Goal: Transaction & Acquisition: Purchase product/service

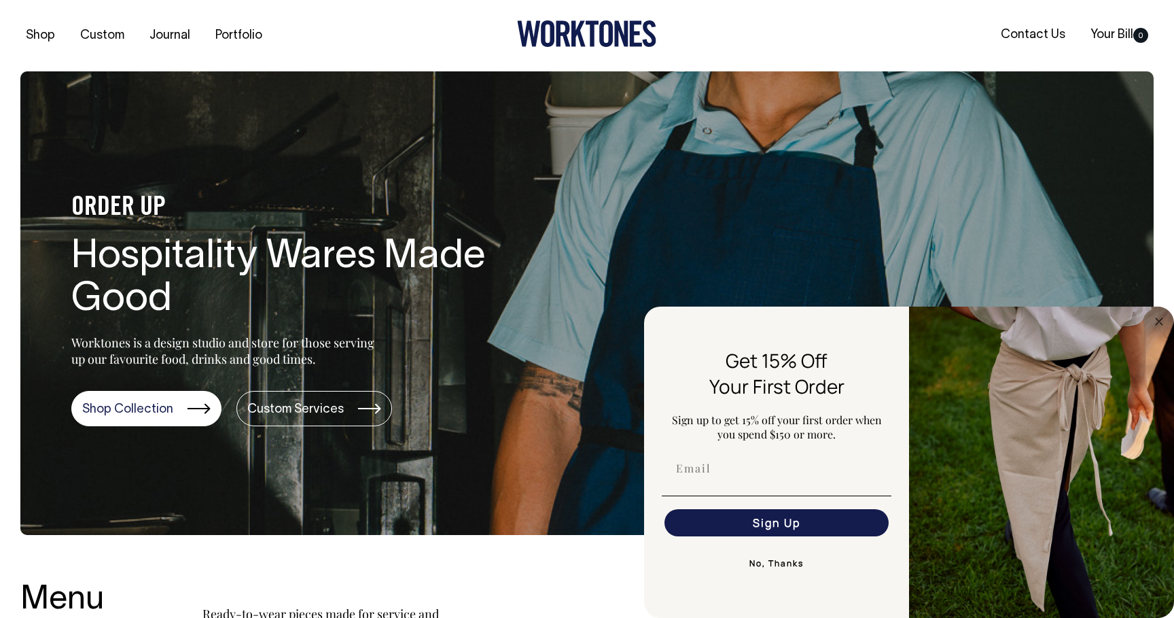
drag, startPoint x: 1158, startPoint y: 317, endPoint x: 894, endPoint y: 334, distance: 264.2
click at [1158, 317] on circle "Close dialog" at bounding box center [1160, 321] width 16 height 16
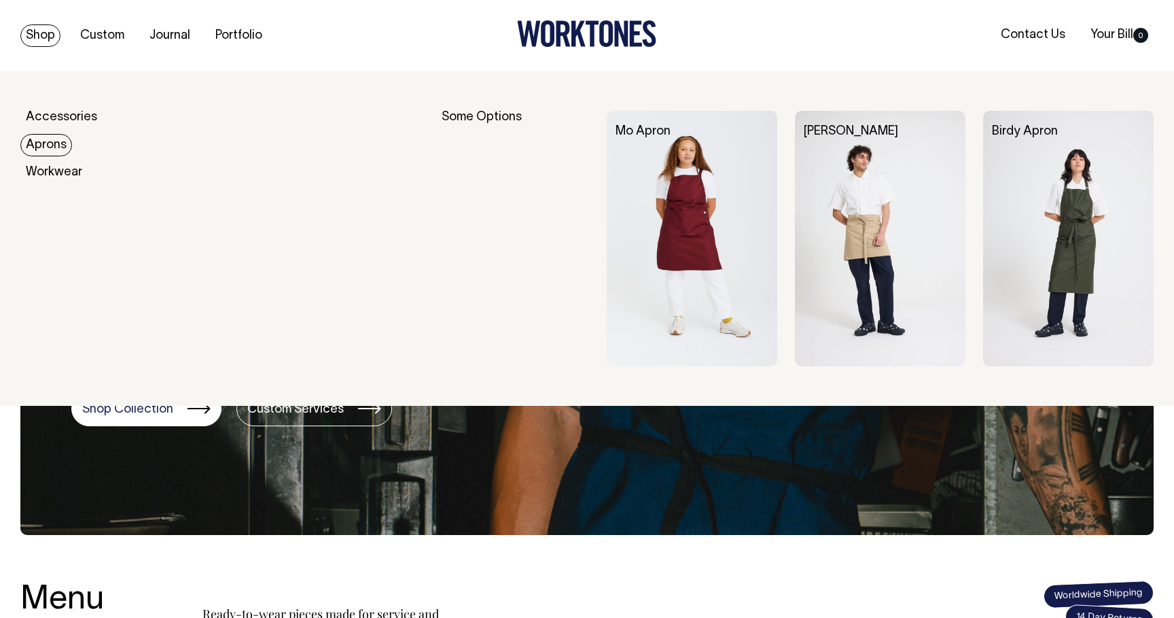
click at [58, 145] on link "Aprons" at bounding box center [46, 145] width 52 height 22
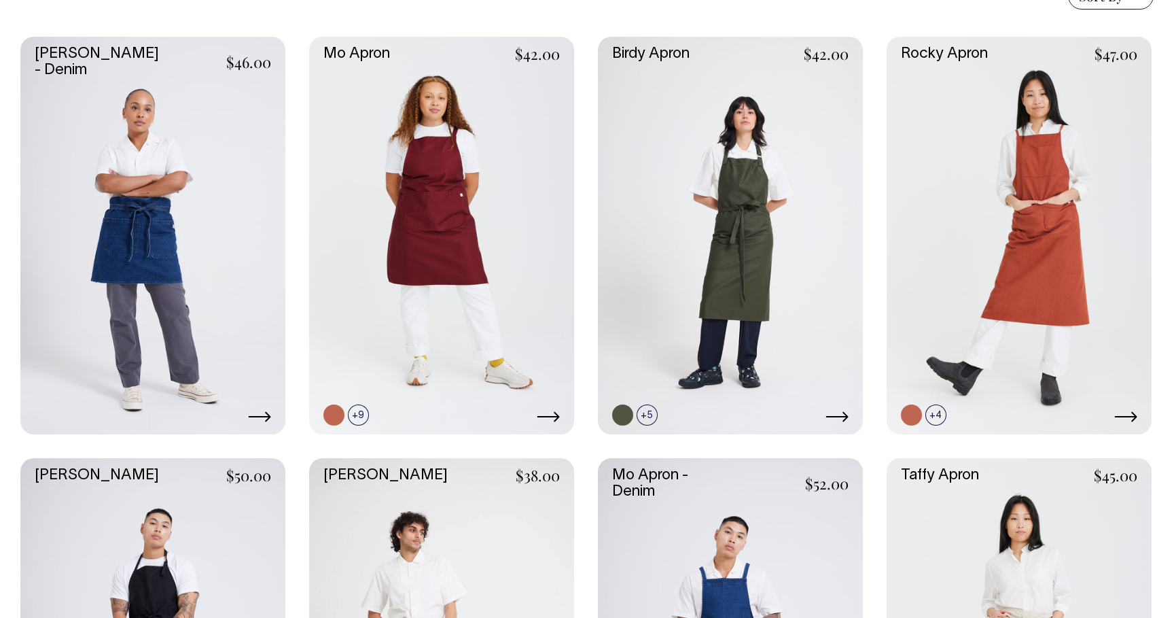
scroll to position [381, 0]
click at [730, 260] on link at bounding box center [730, 235] width 265 height 397
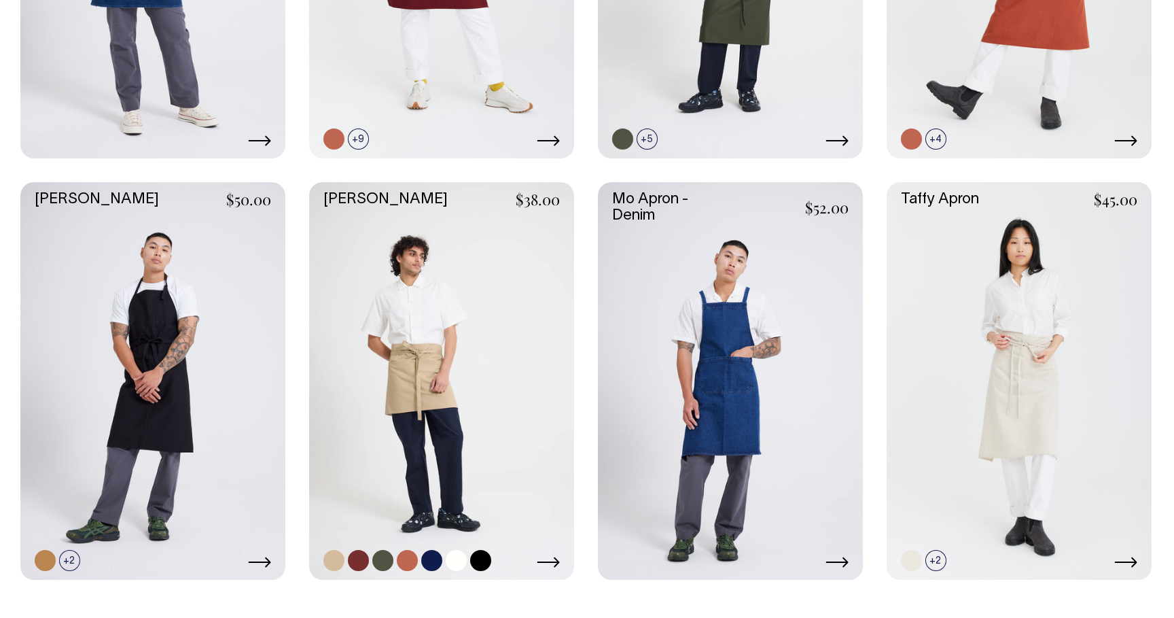
click at [465, 369] on link at bounding box center [441, 380] width 265 height 397
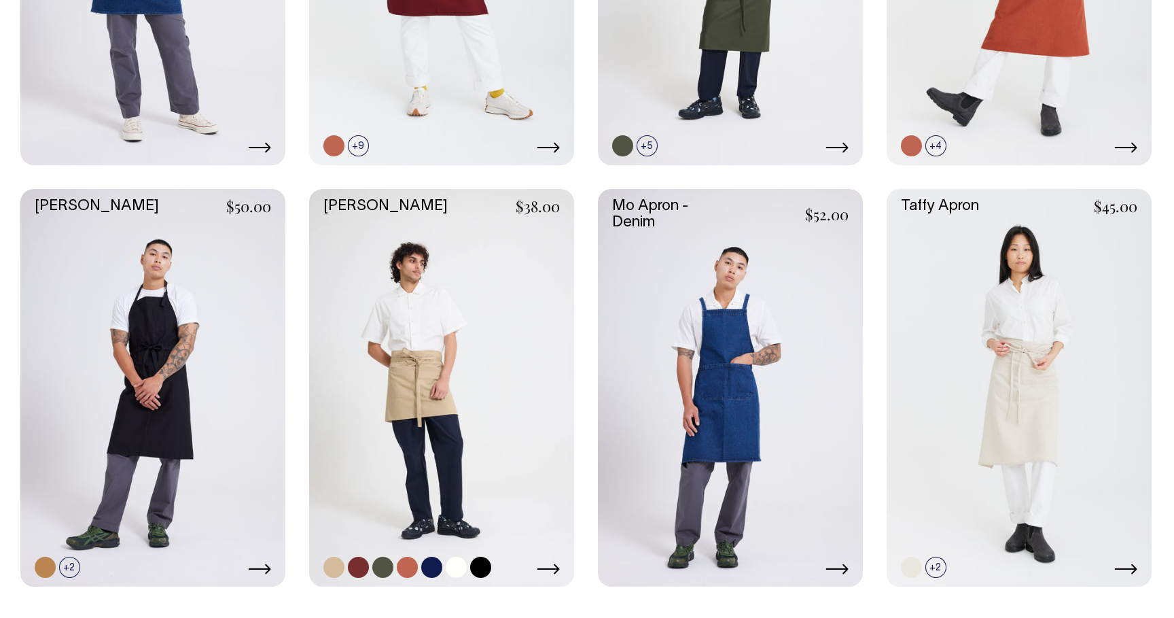
scroll to position [632, 0]
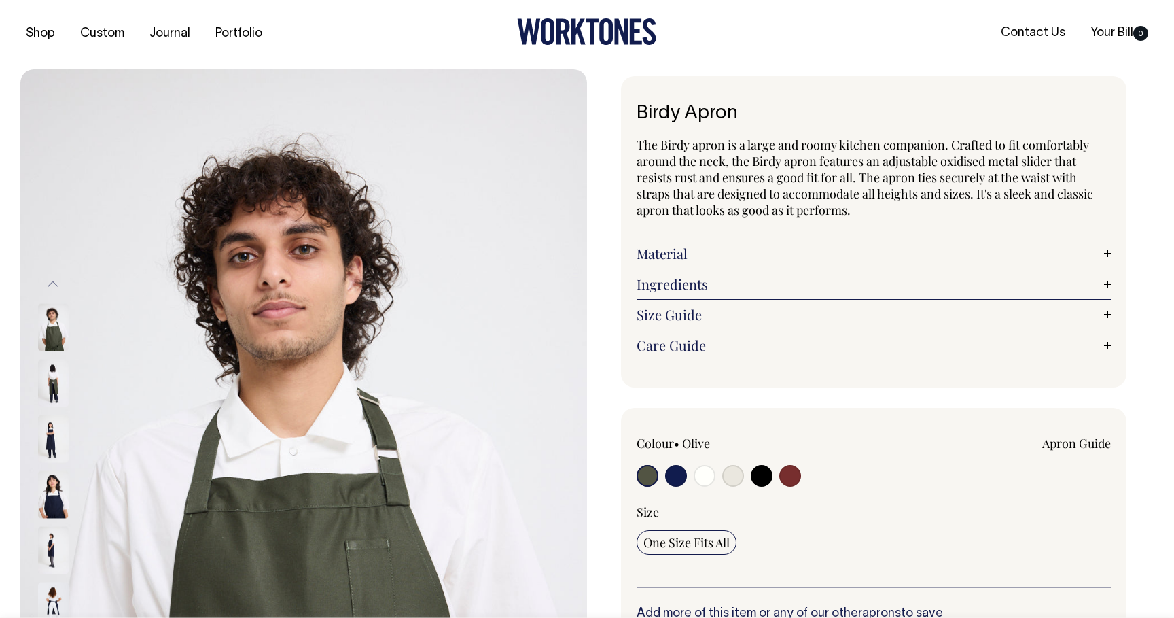
click at [703, 476] on input "radio" at bounding box center [705, 476] width 22 height 22
radio input "true"
select select "Off-White"
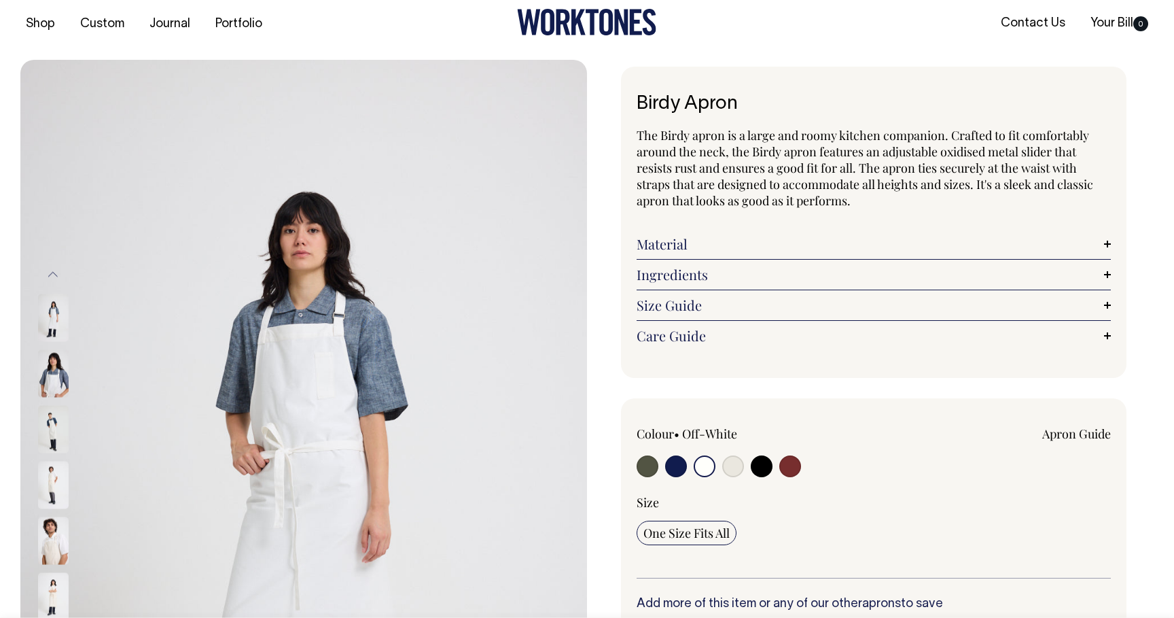
scroll to position [12, 0]
click at [705, 467] on input "radio" at bounding box center [705, 466] width 22 height 22
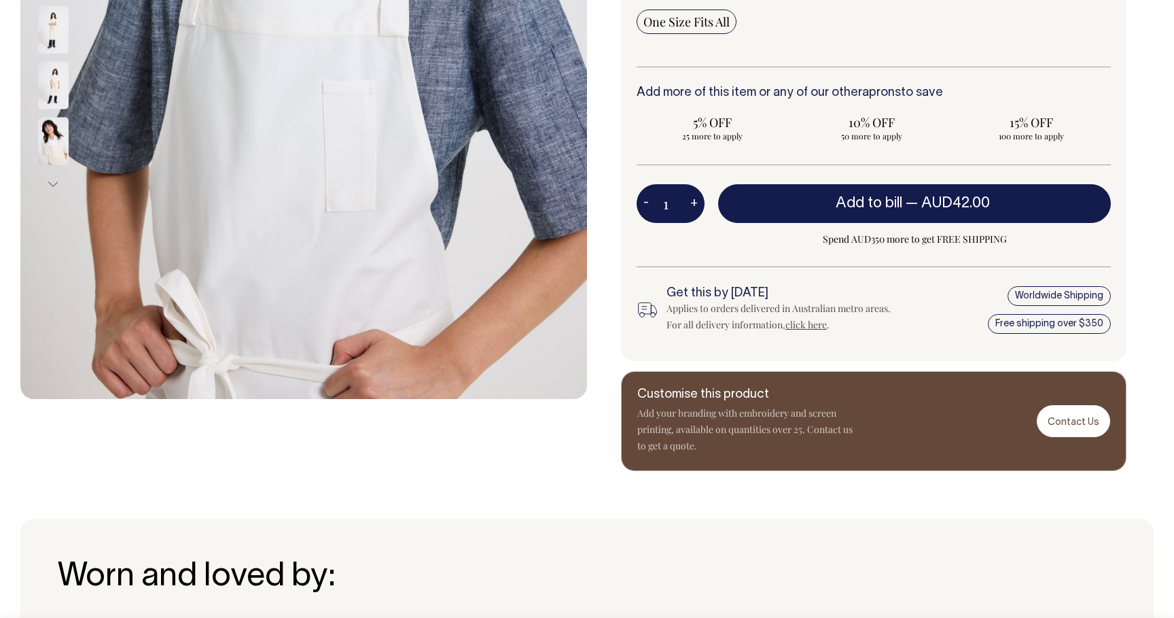
scroll to position [523, 0]
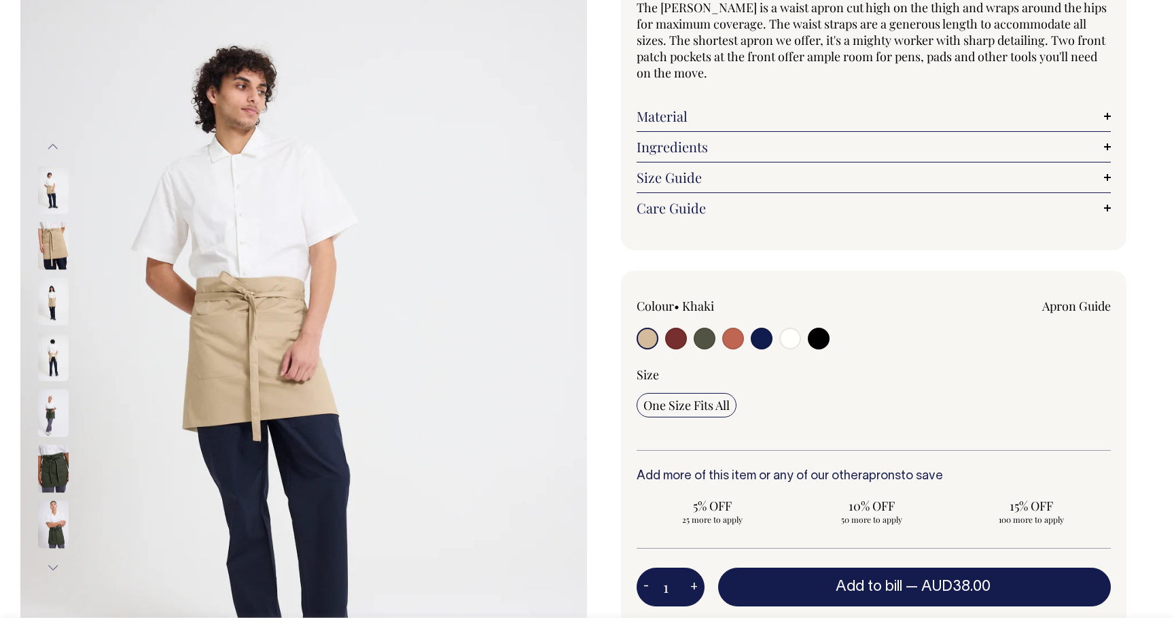
click at [788, 342] on input "radio" at bounding box center [790, 339] width 22 height 22
radio input "true"
select select "Off-White"
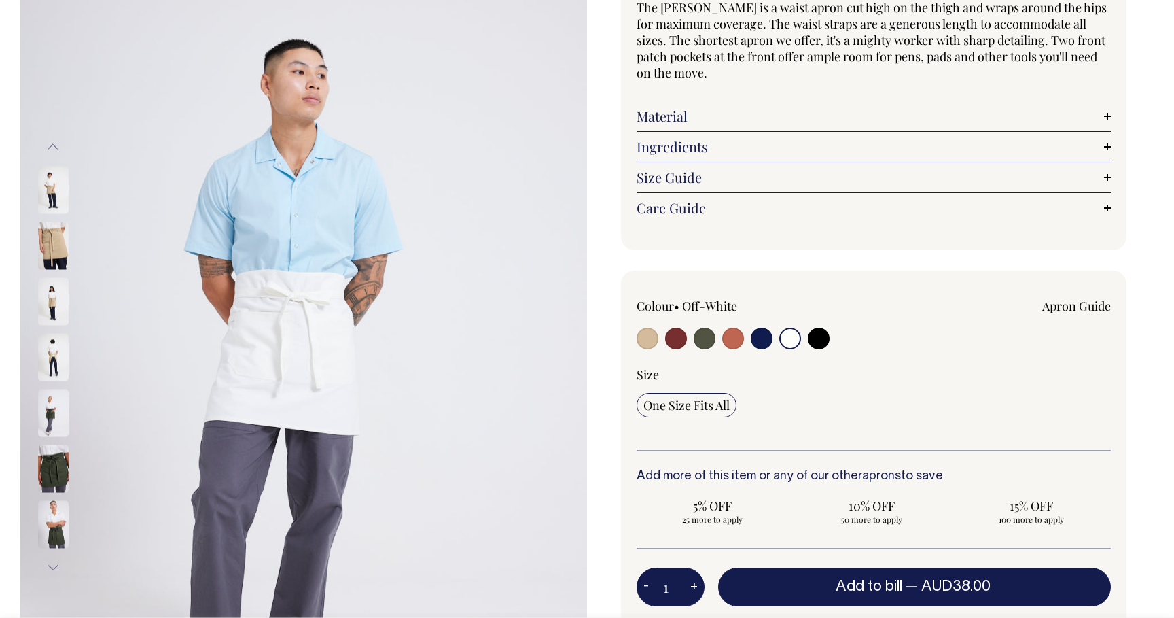
scroll to position [140, 0]
